Goal: Task Accomplishment & Management: Manage account settings

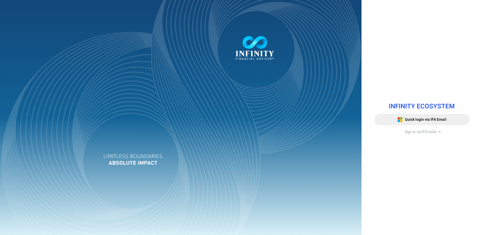
click at [423, 132] on span "Sign in via IFA code" at bounding box center [421, 132] width 32 height 6
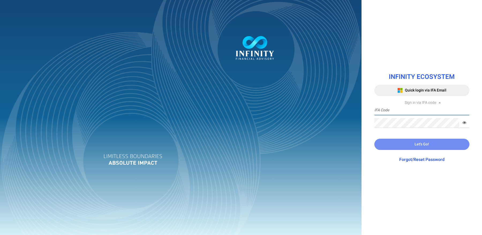
click at [406, 110] on input "text" at bounding box center [421, 110] width 95 height 10
type input "[PERSON_NAME].SIM"
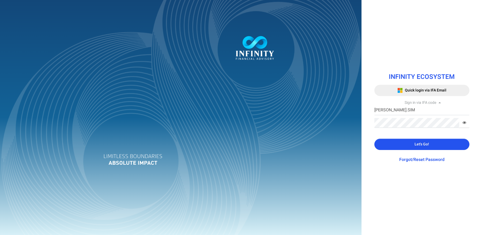
click at [419, 143] on span "Let's Go!" at bounding box center [422, 144] width 14 height 6
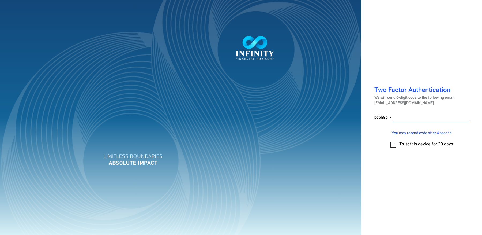
click at [404, 115] on input "number" at bounding box center [431, 117] width 77 height 10
paste input "223099"
type input "223099"
